Goal: Information Seeking & Learning: Learn about a topic

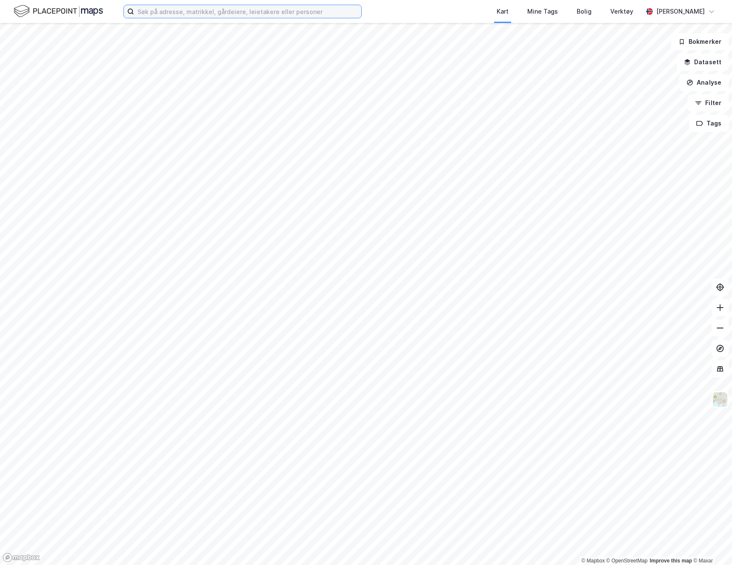
click at [184, 17] on input at bounding box center [247, 11] width 227 height 13
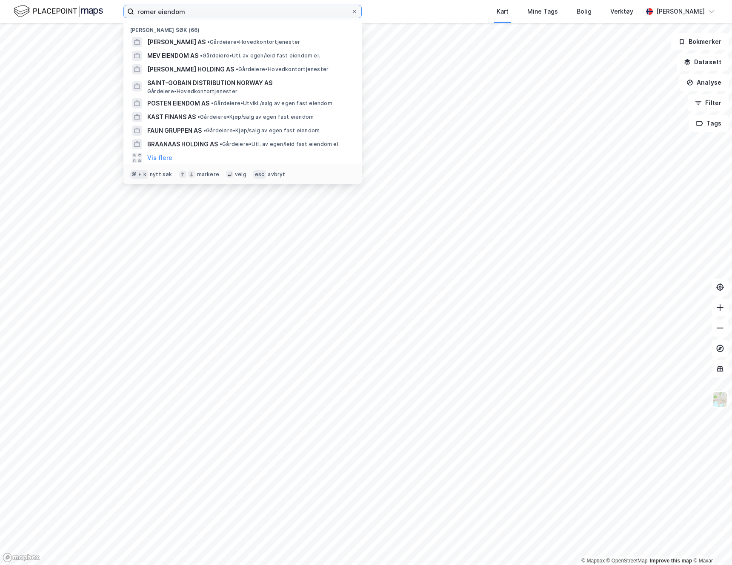
type input "romer eiendom"
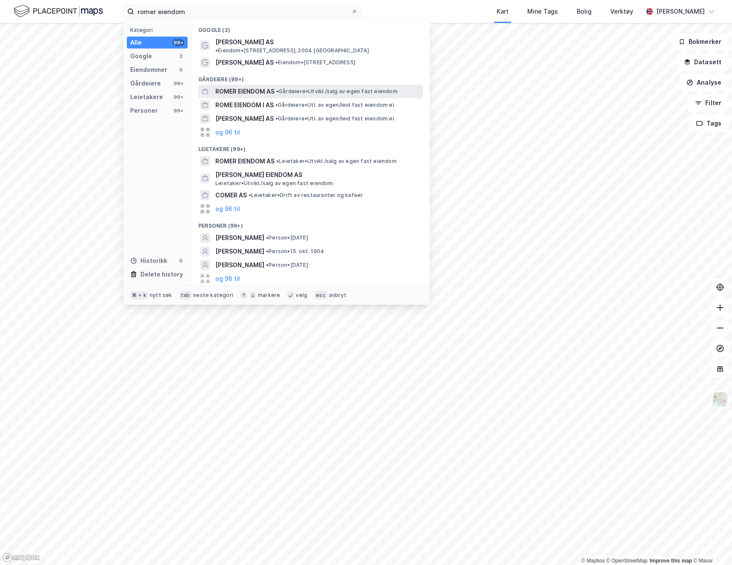
click at [233, 89] on span "ROMER EIENDOM AS" at bounding box center [244, 91] width 59 height 10
